Goal: Information Seeking & Learning: Learn about a topic

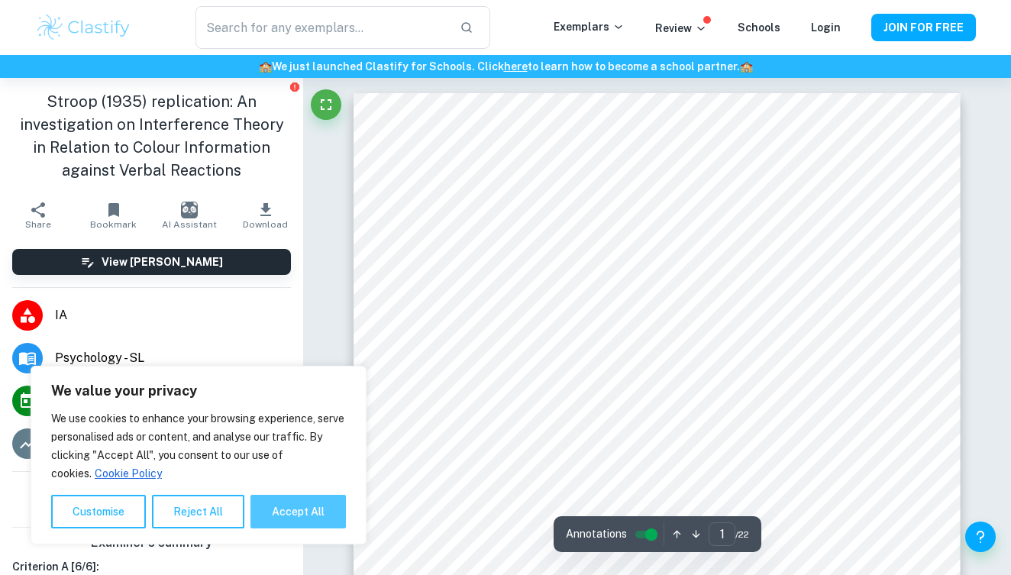
click at [312, 522] on button "Accept All" at bounding box center [297, 512] width 95 height 34
checkbox input "true"
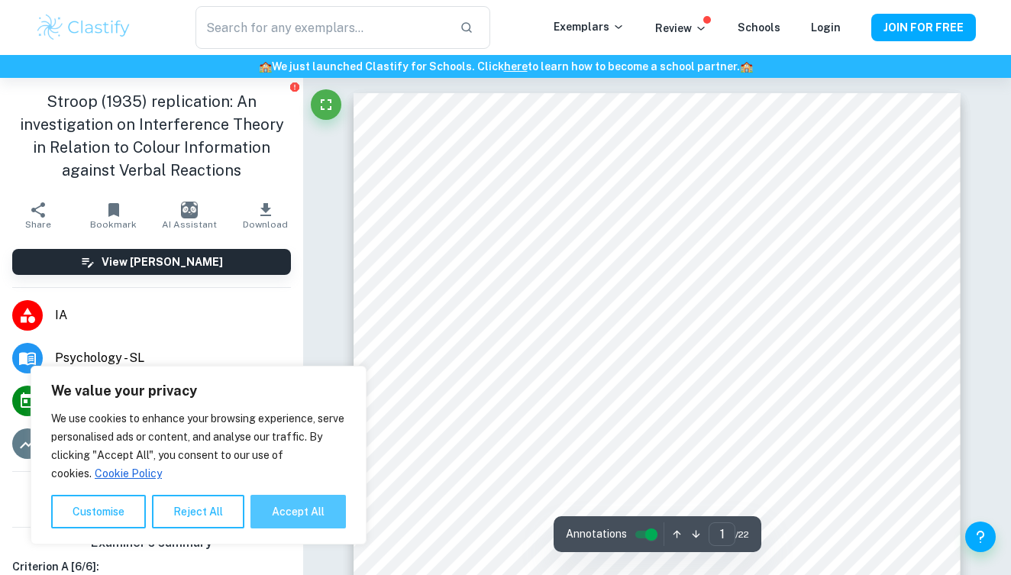
checkbox input "true"
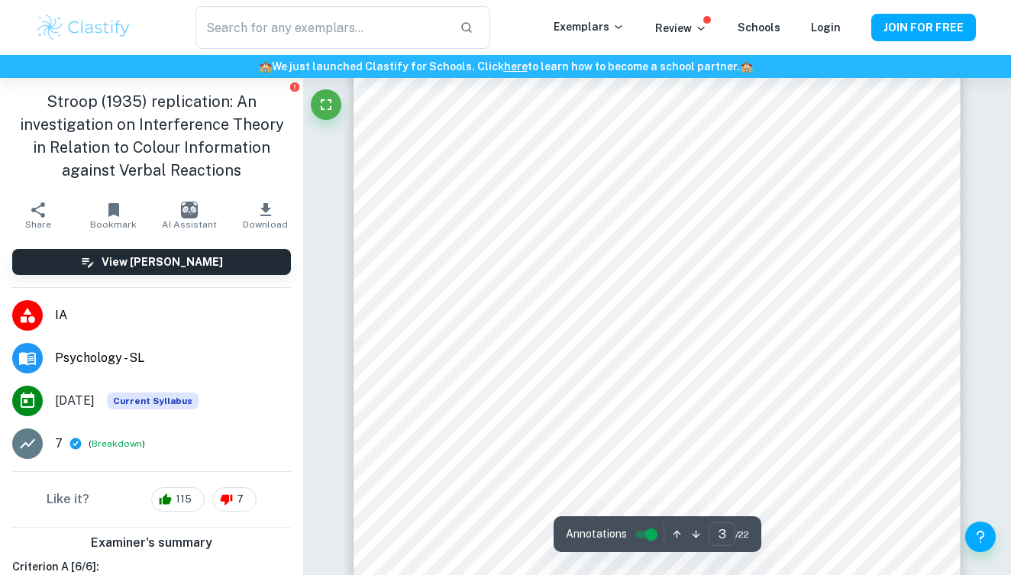
scroll to position [1839, 1]
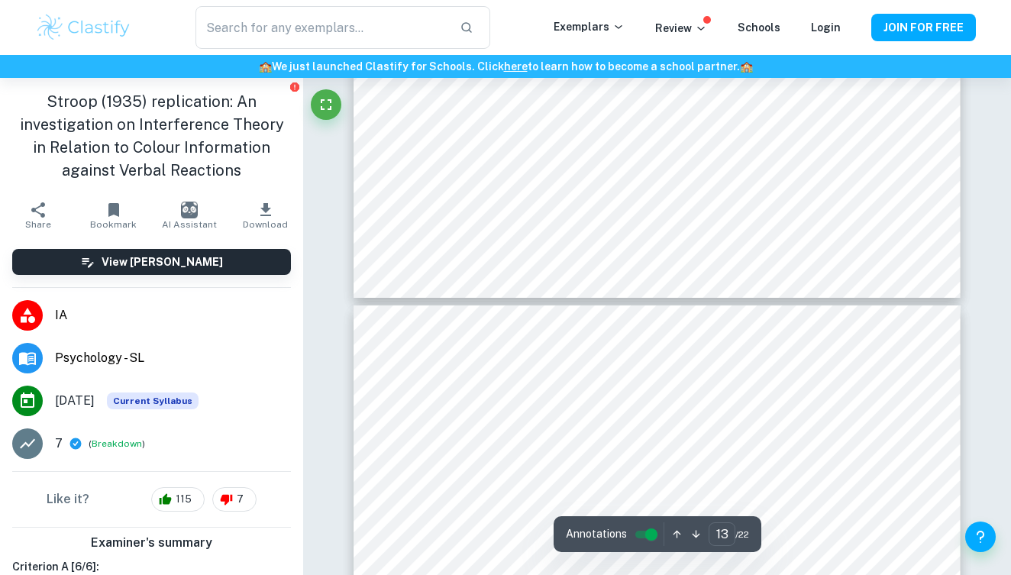
type input "14"
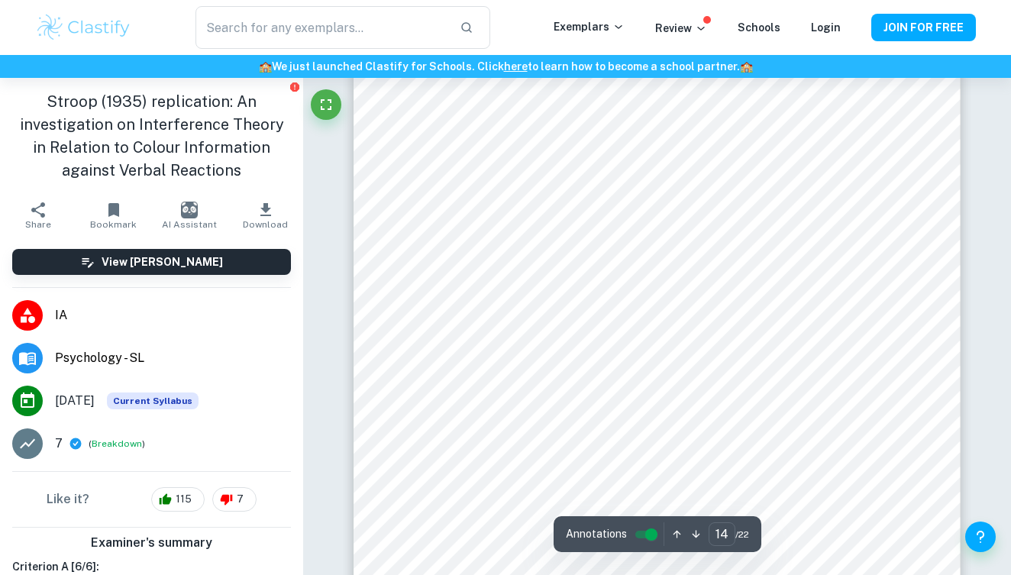
scroll to position [10668, 0]
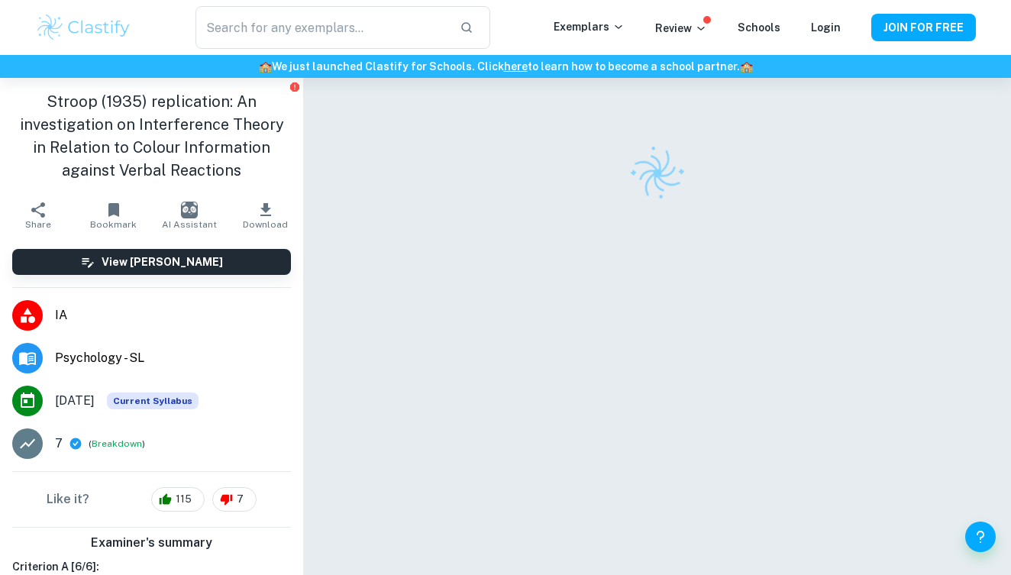
scroll to position [78, 0]
